Goal: Transaction & Acquisition: Purchase product/service

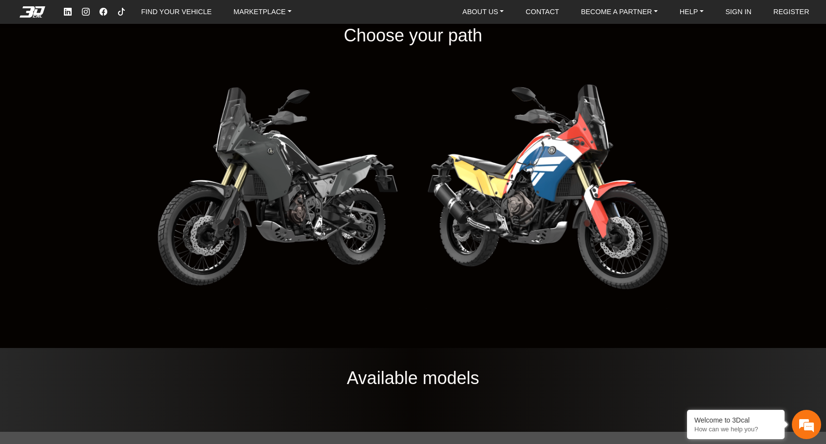
scroll to position [1223, 0]
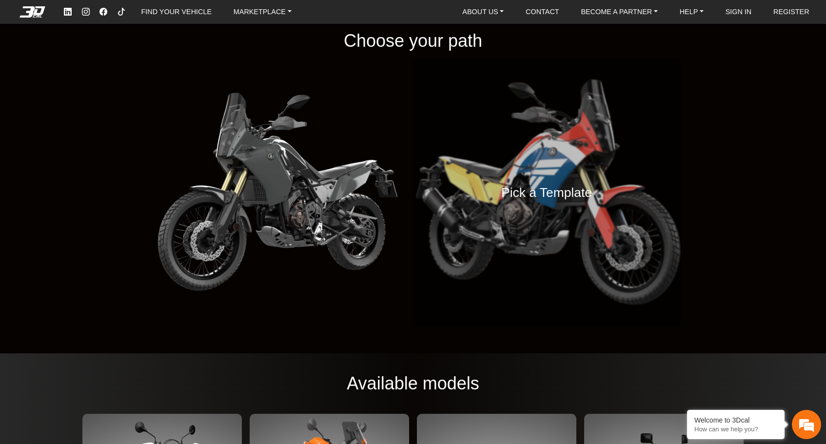
click at [550, 188] on h4 "Pick a Template" at bounding box center [546, 192] width 91 height 21
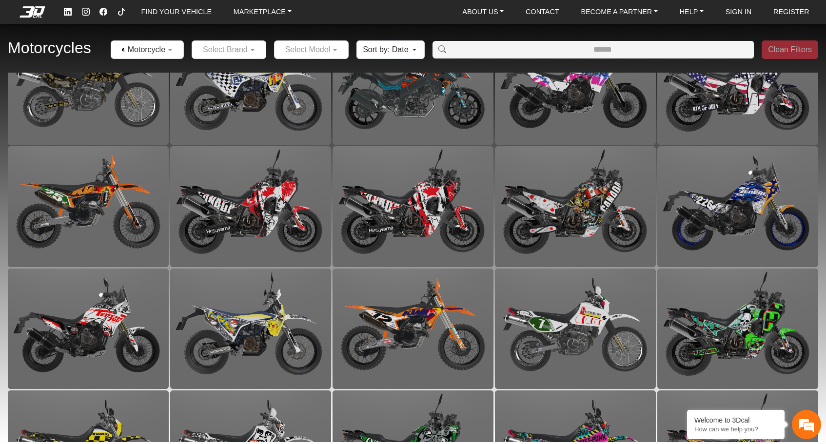
scroll to position [1271, 0]
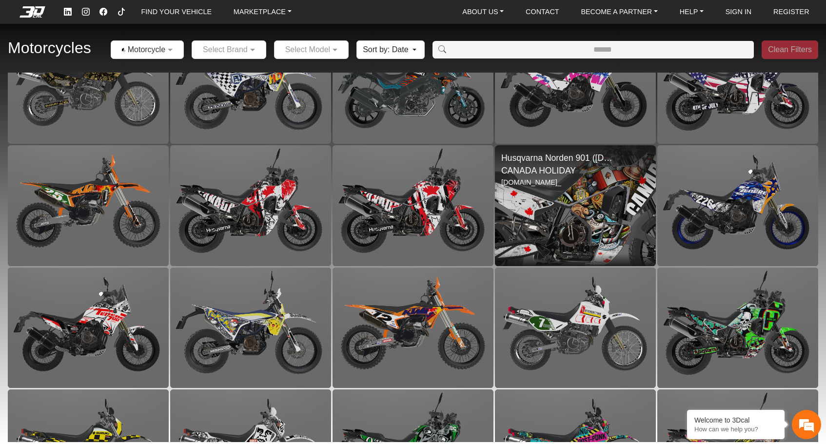
click at [578, 208] on img at bounding box center [575, 205] width 322 height 241
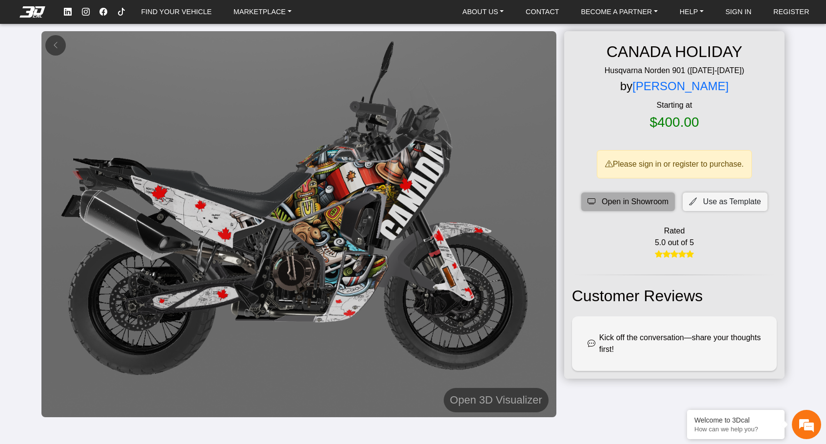
click at [650, 201] on span "Open in Showroom" at bounding box center [634, 202] width 67 height 12
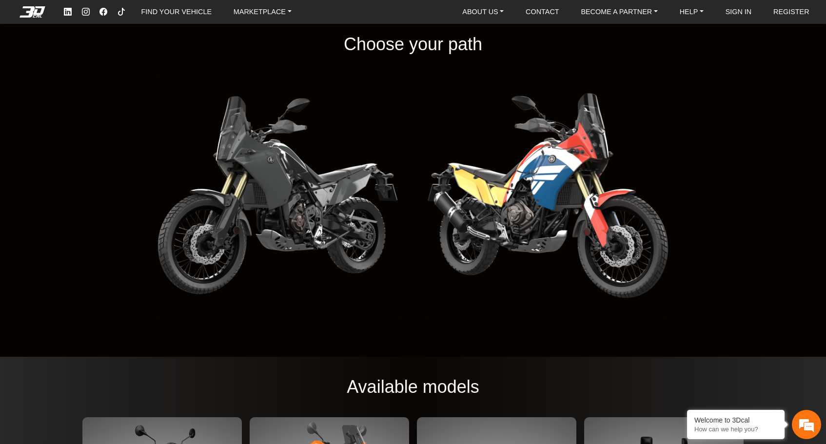
scroll to position [1275, 0]
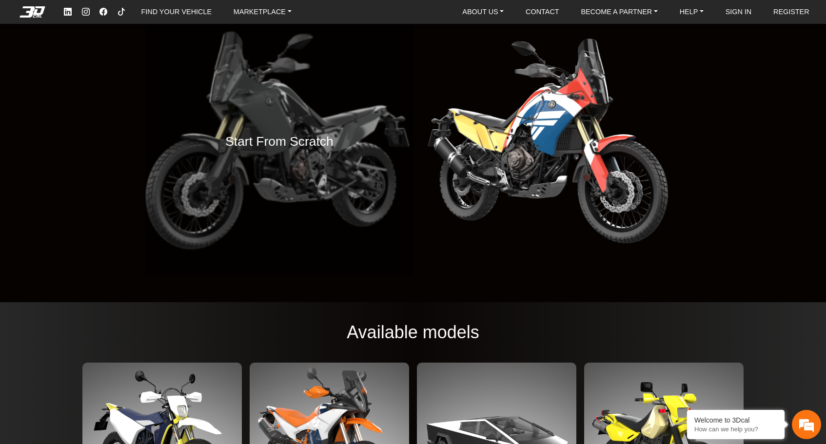
click at [337, 140] on div "Start From Scratch" at bounding box center [279, 141] width 268 height 268
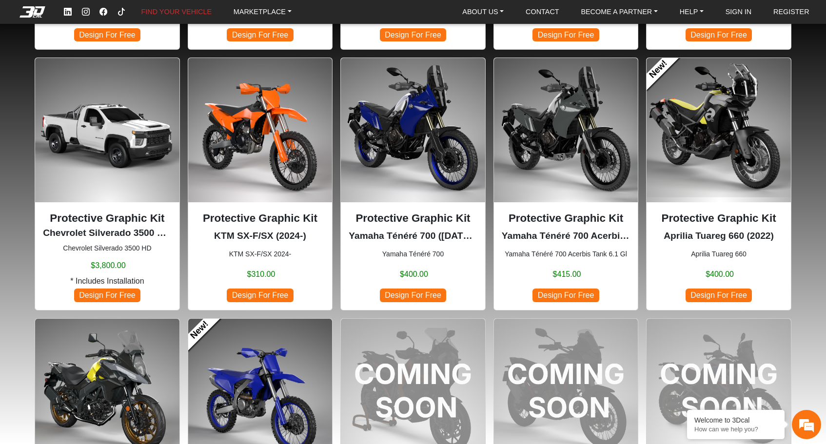
scroll to position [574, 0]
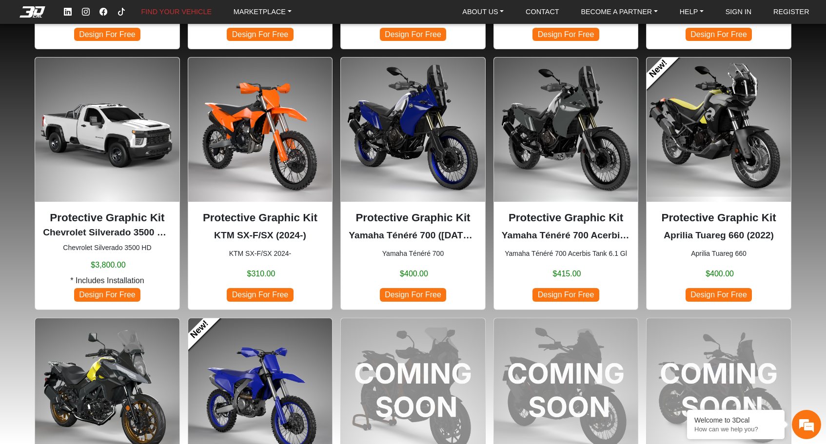
click at [539, 117] on img at bounding box center [566, 130] width 144 height 144
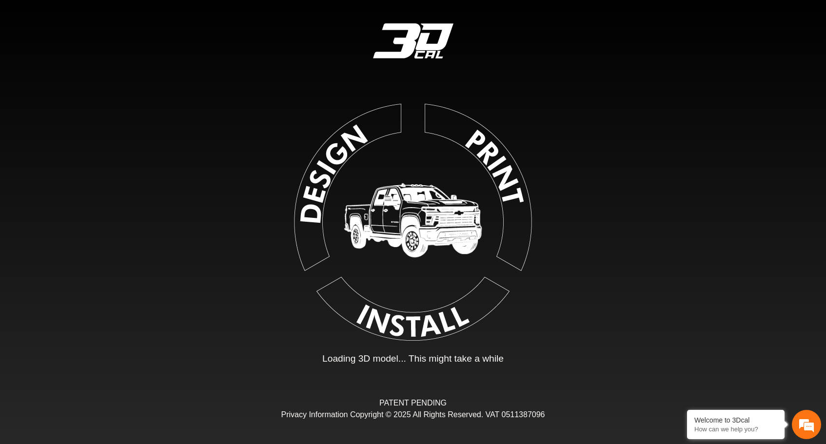
drag, startPoint x: 422, startPoint y: 325, endPoint x: 418, endPoint y: 323, distance: 5.0
click at [422, 325] on img at bounding box center [412, 219] width 219 height 219
type input "*"
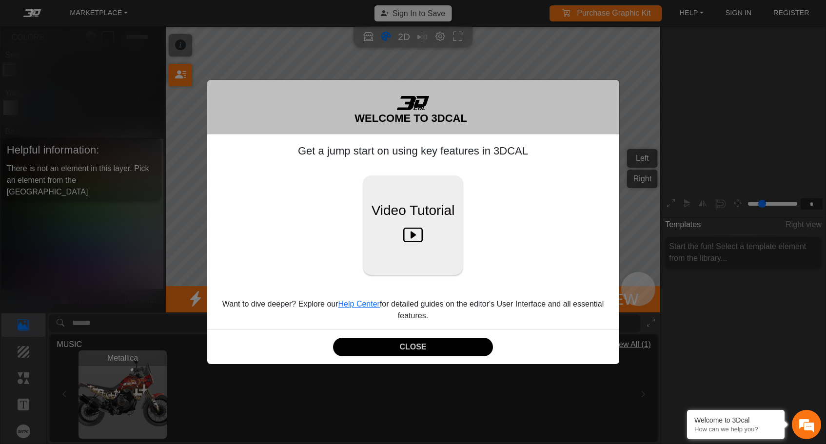
scroll to position [160, 161]
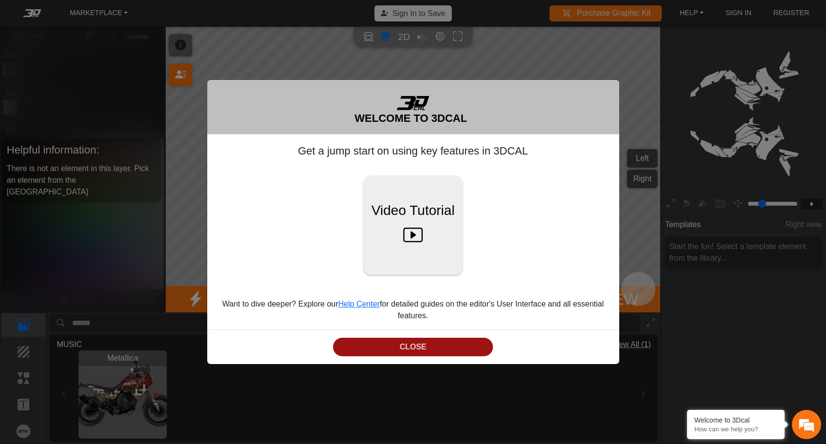
click at [414, 352] on button "CLOSE" at bounding box center [413, 347] width 160 height 19
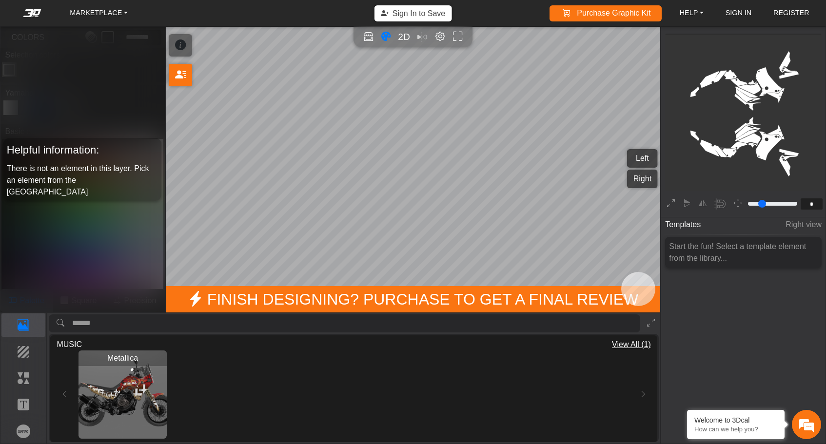
click at [639, 158] on button "Left" at bounding box center [642, 158] width 31 height 19
click at [379, 300] on span "Finish Designing? Purchase to get a final review" at bounding box center [413, 299] width 494 height 26
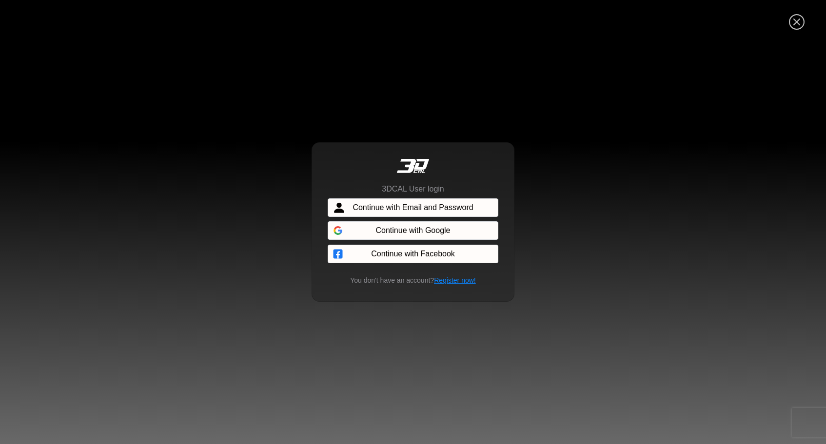
click at [792, 19] on icon "Close" at bounding box center [797, 23] width 16 height 18
